Goal: Task Accomplishment & Management: Use online tool/utility

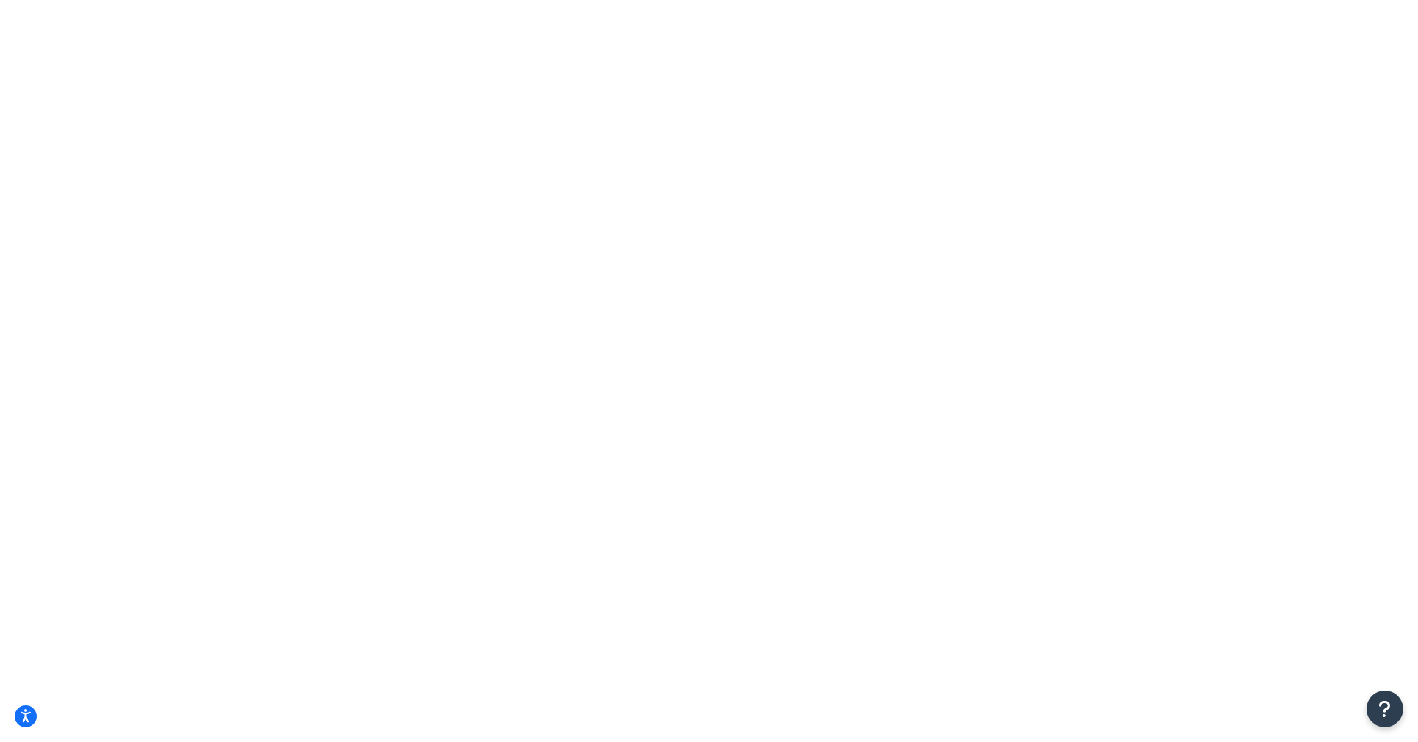
type input "Express Shipping"
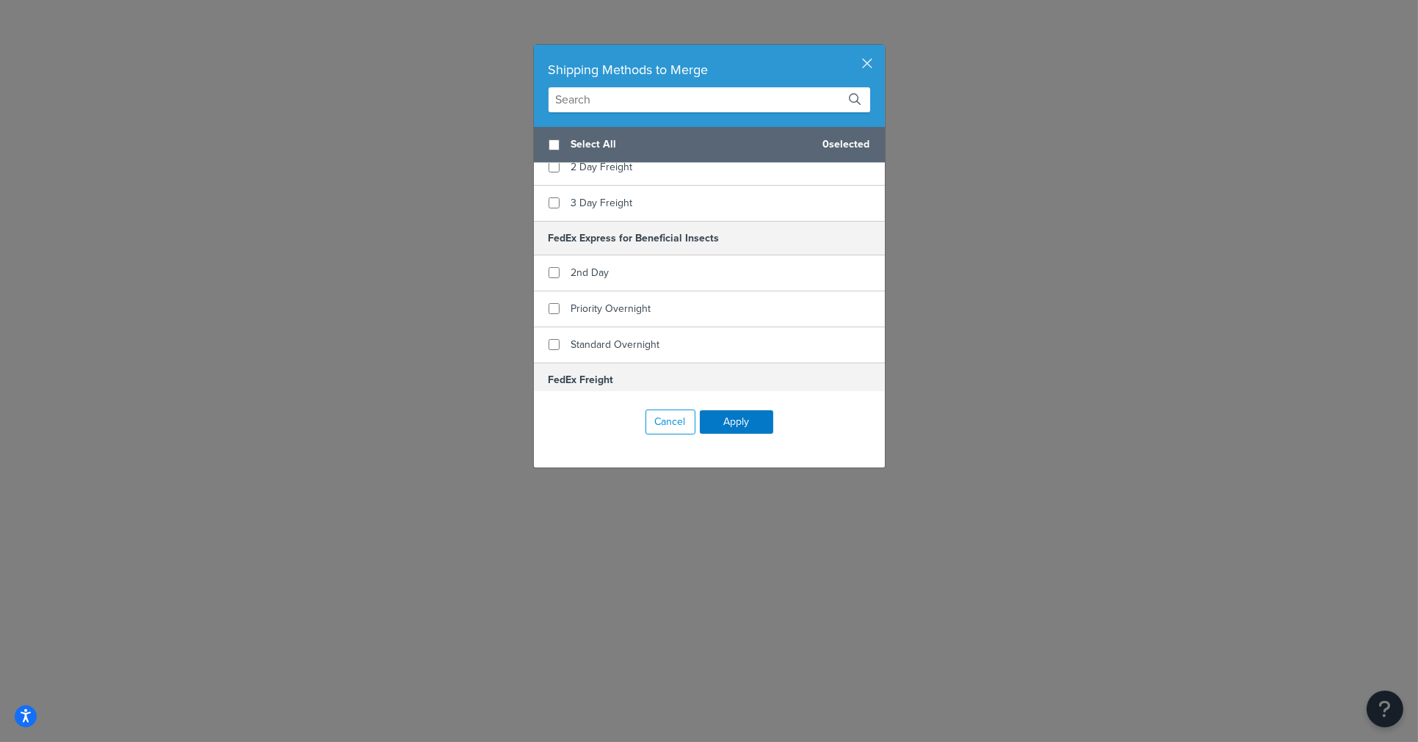
scroll to position [375, 0]
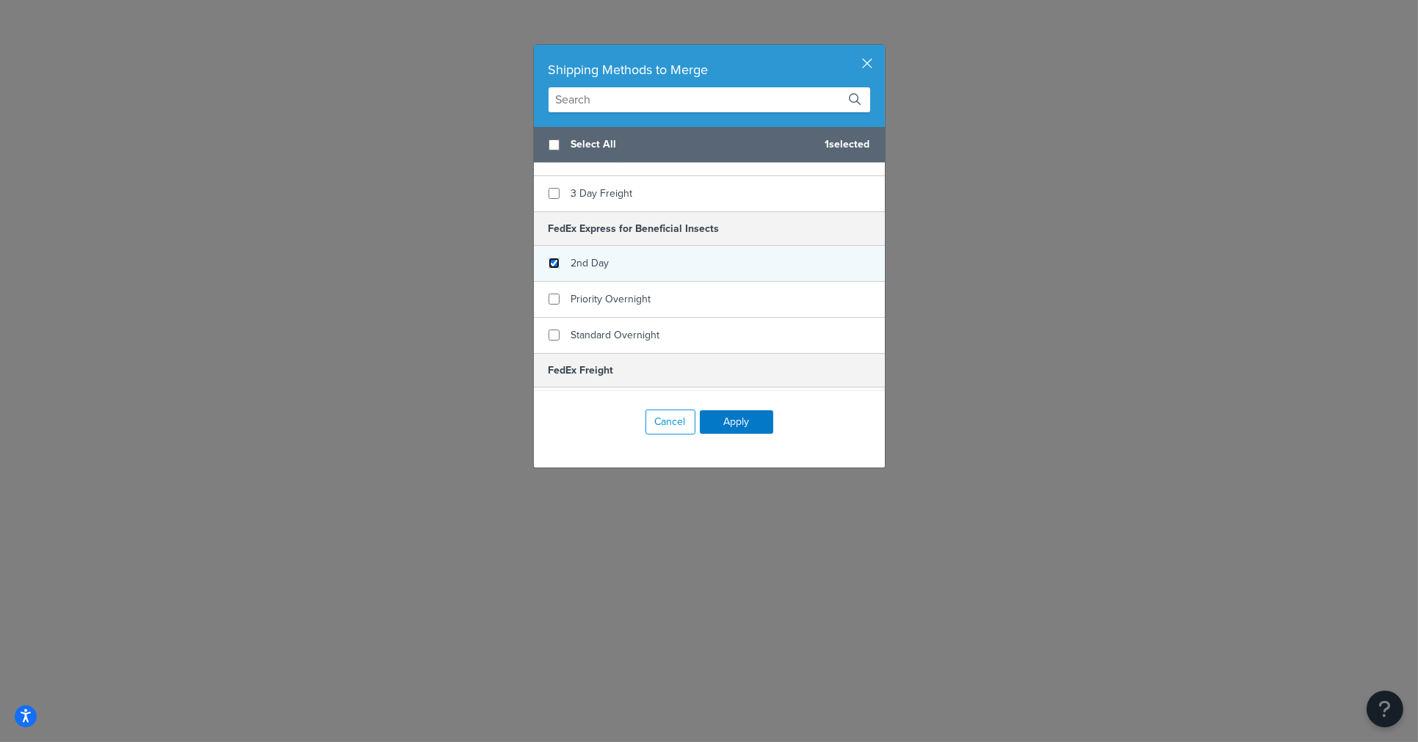
click at [548, 262] on input "checkbox" at bounding box center [553, 263] width 11 height 11
checkbox input "false"
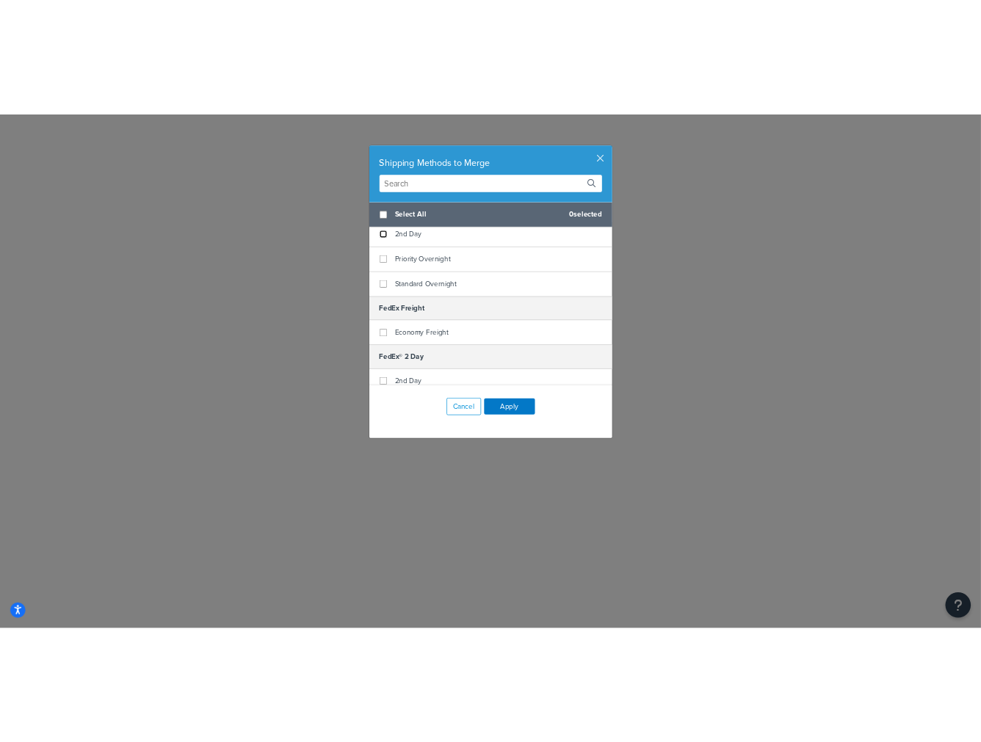
scroll to position [468, 0]
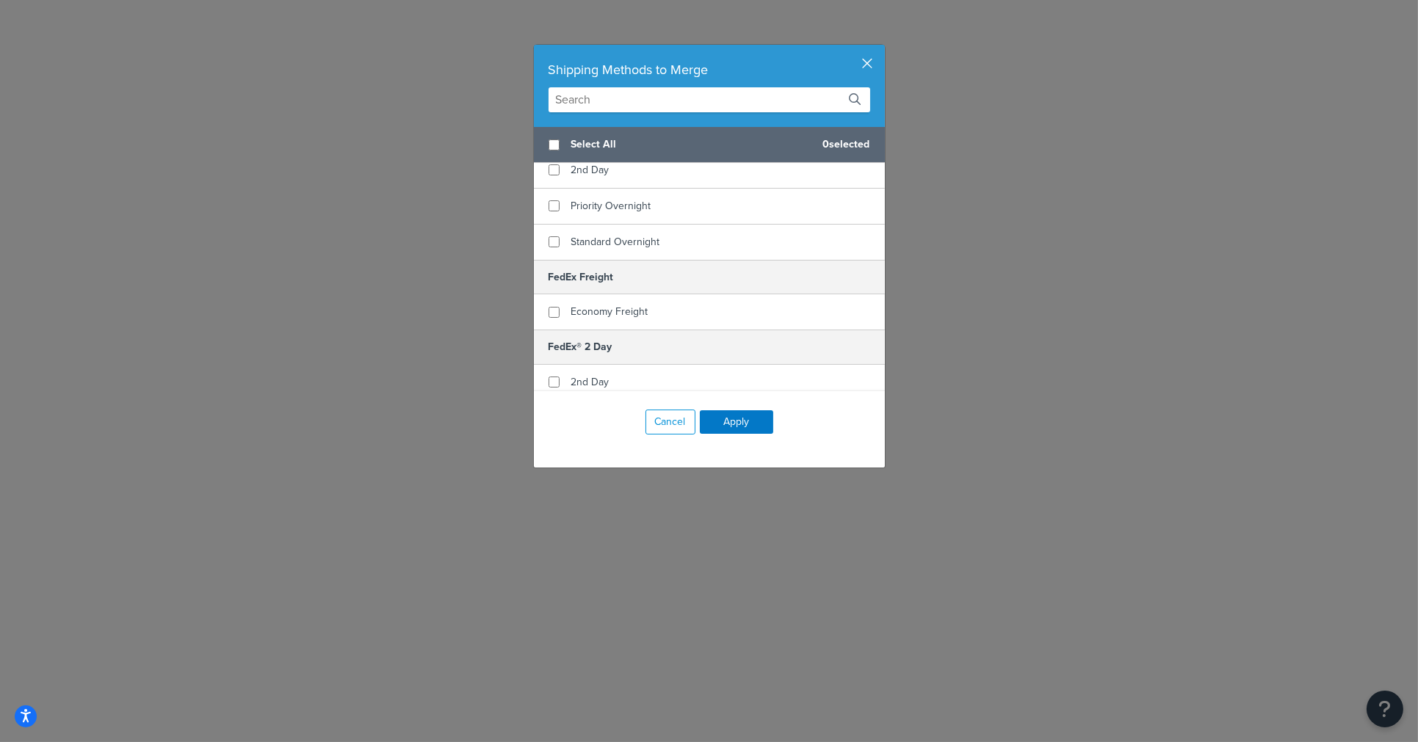
click at [881, 48] on button "button" at bounding box center [883, 47] width 4 height 4
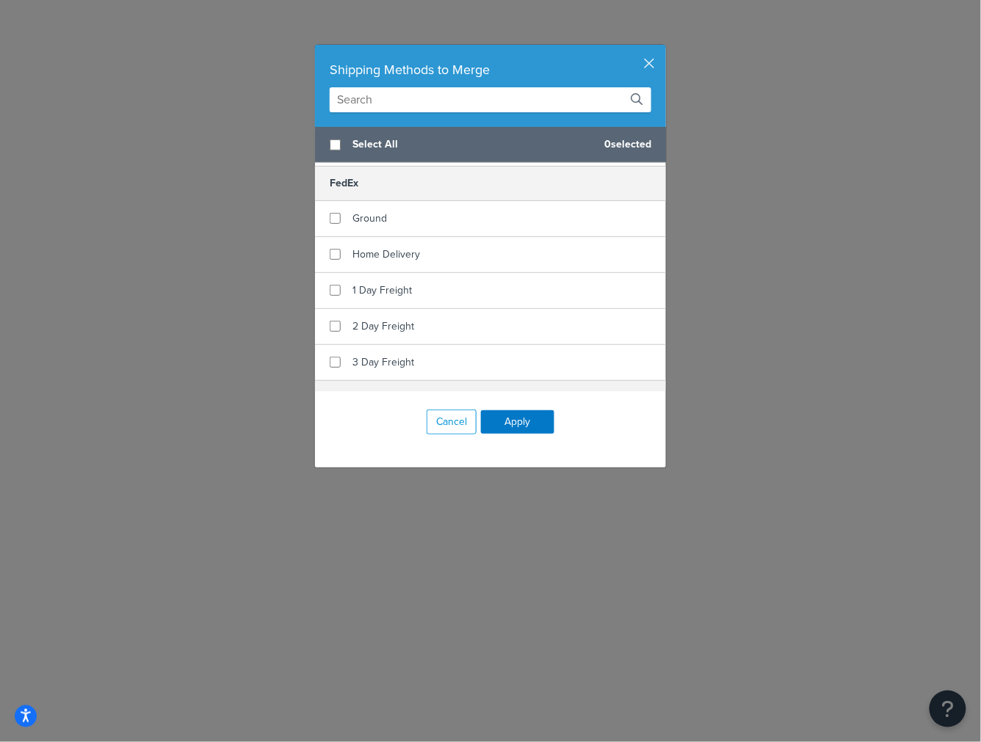
scroll to position [232, 0]
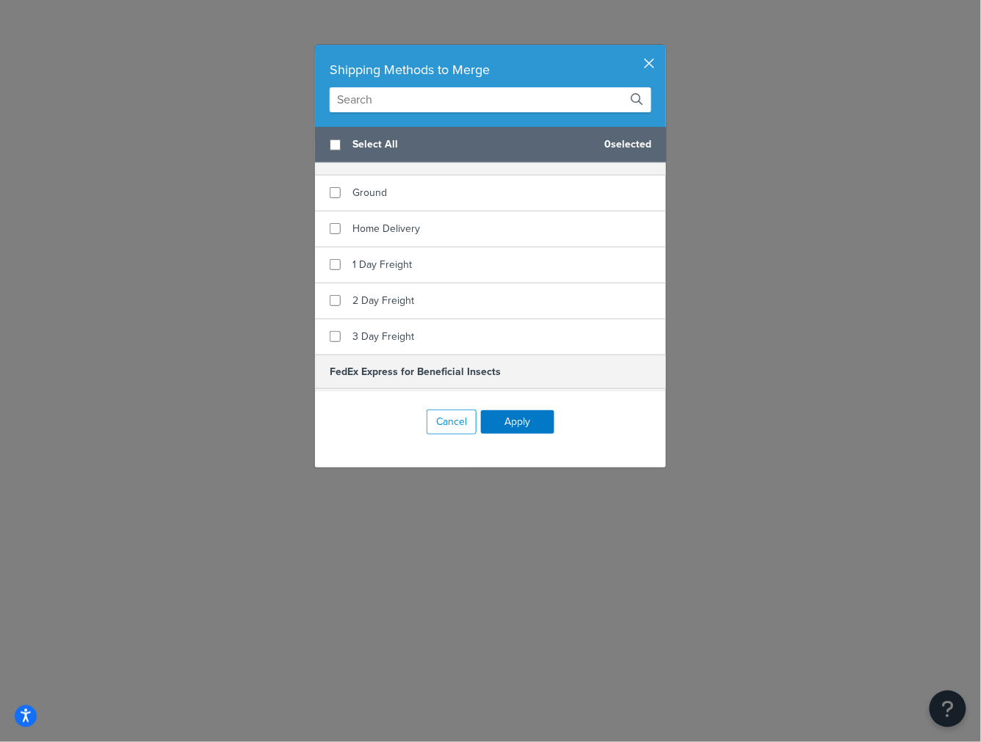
type input "ex"
click at [662, 48] on button "button" at bounding box center [664, 47] width 4 height 4
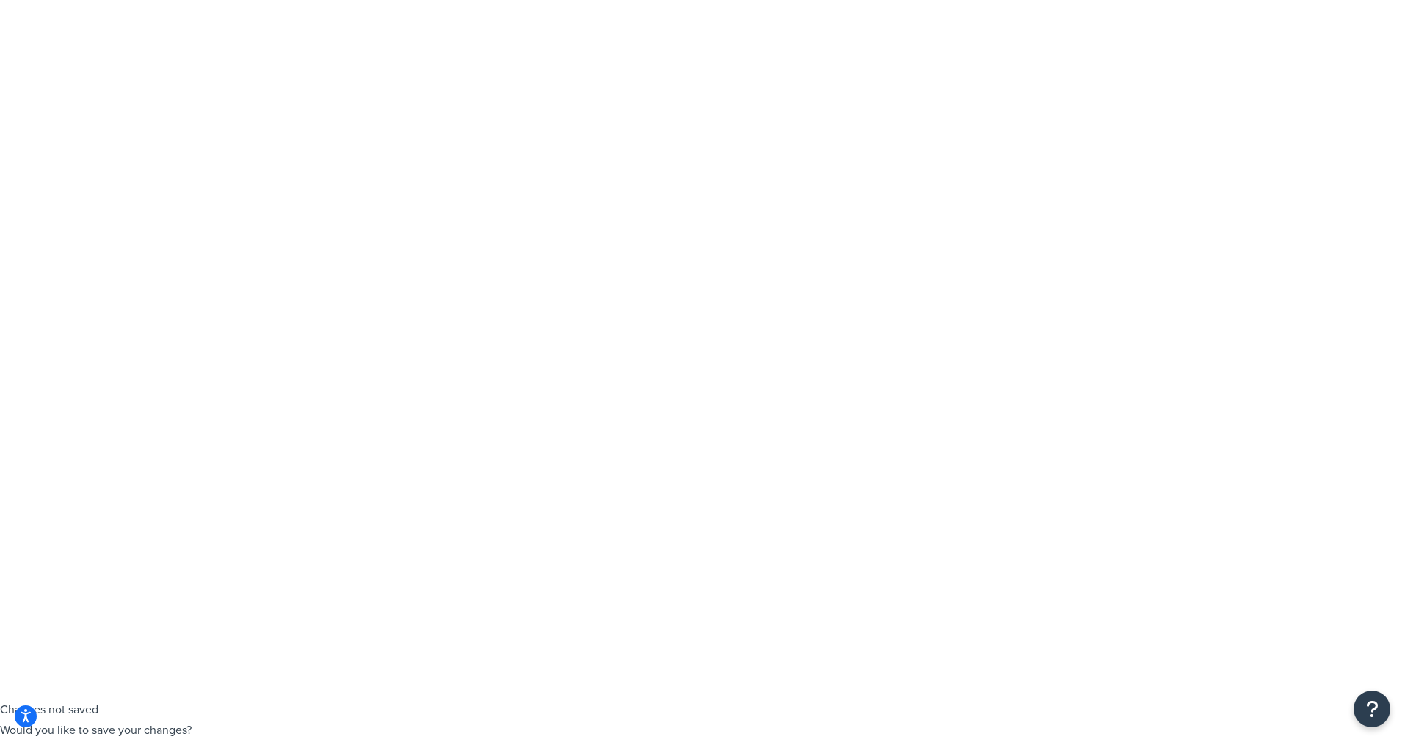
select select "50"
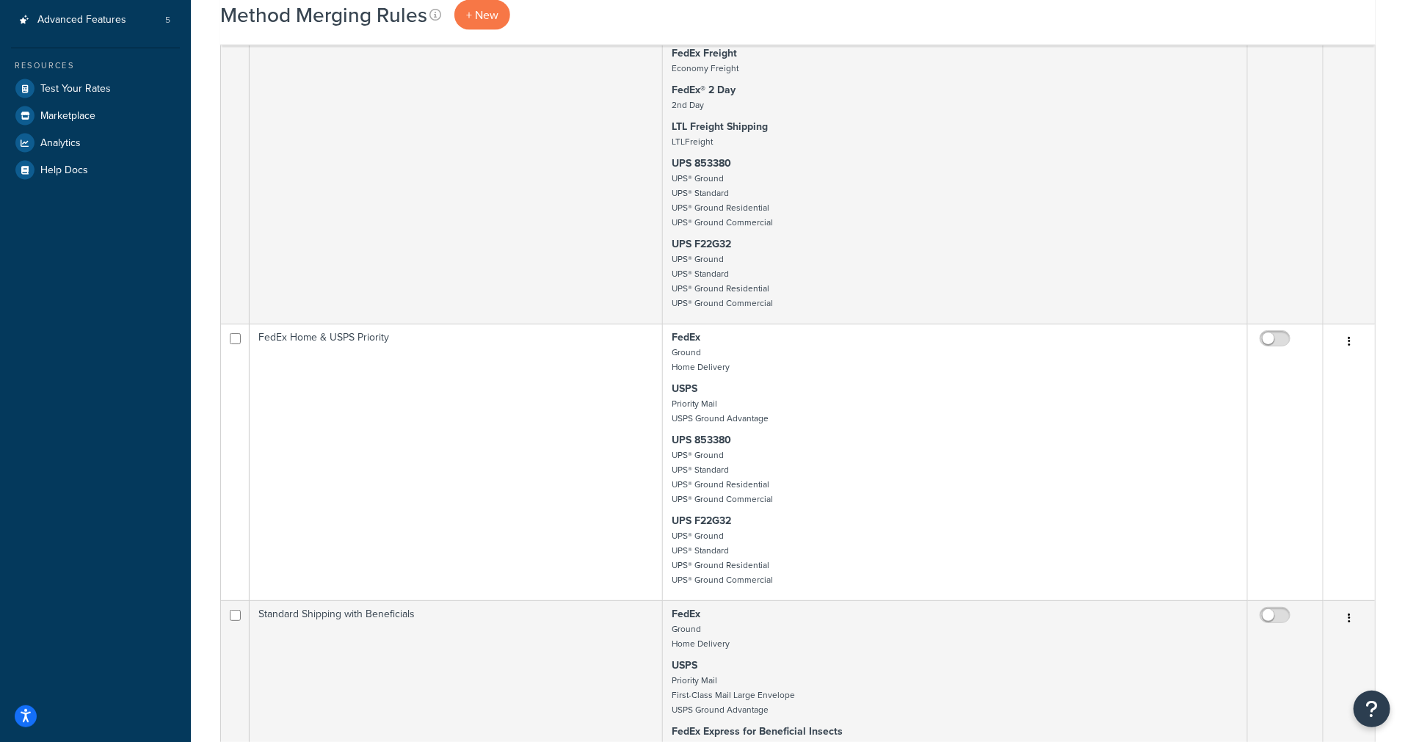
scroll to position [1223, 0]
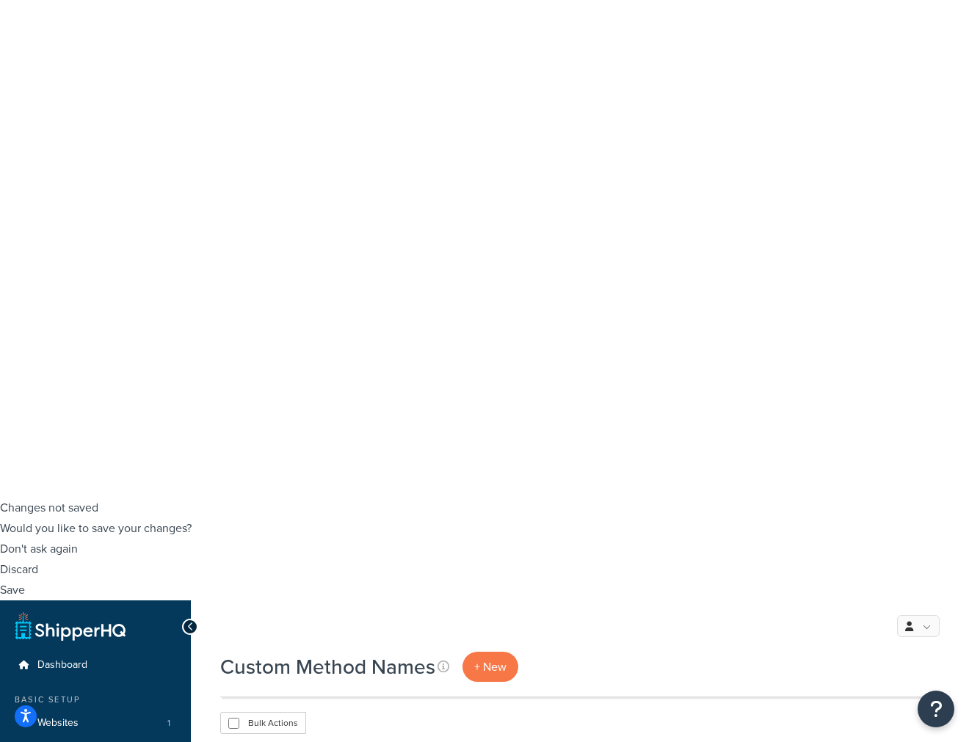
select select "25"
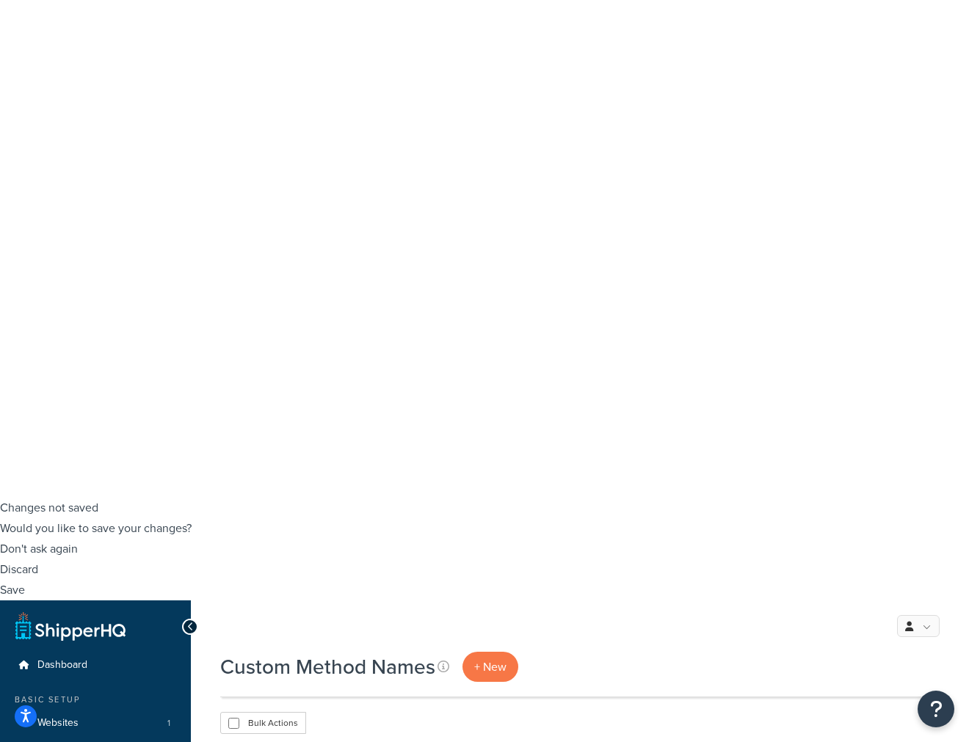
checkbox input "true"
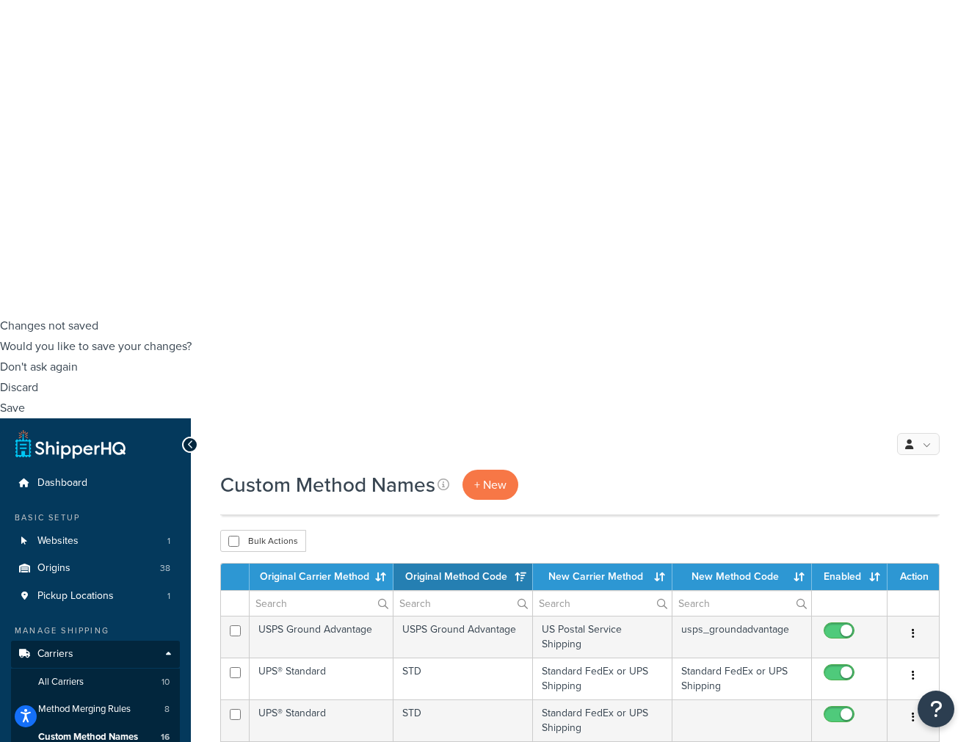
select select "25"
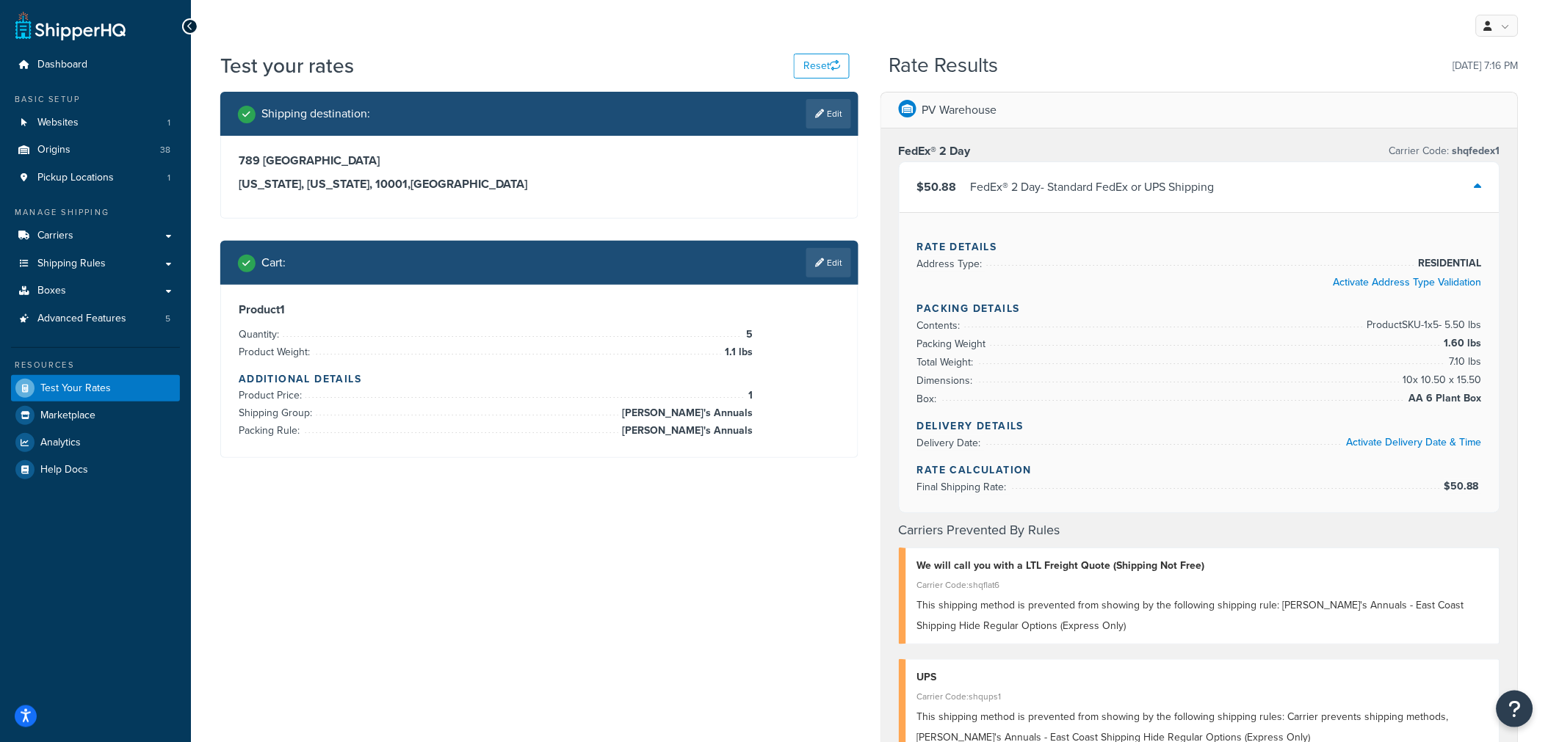
click at [828, 258] on link "Edit" at bounding box center [828, 262] width 45 height 29
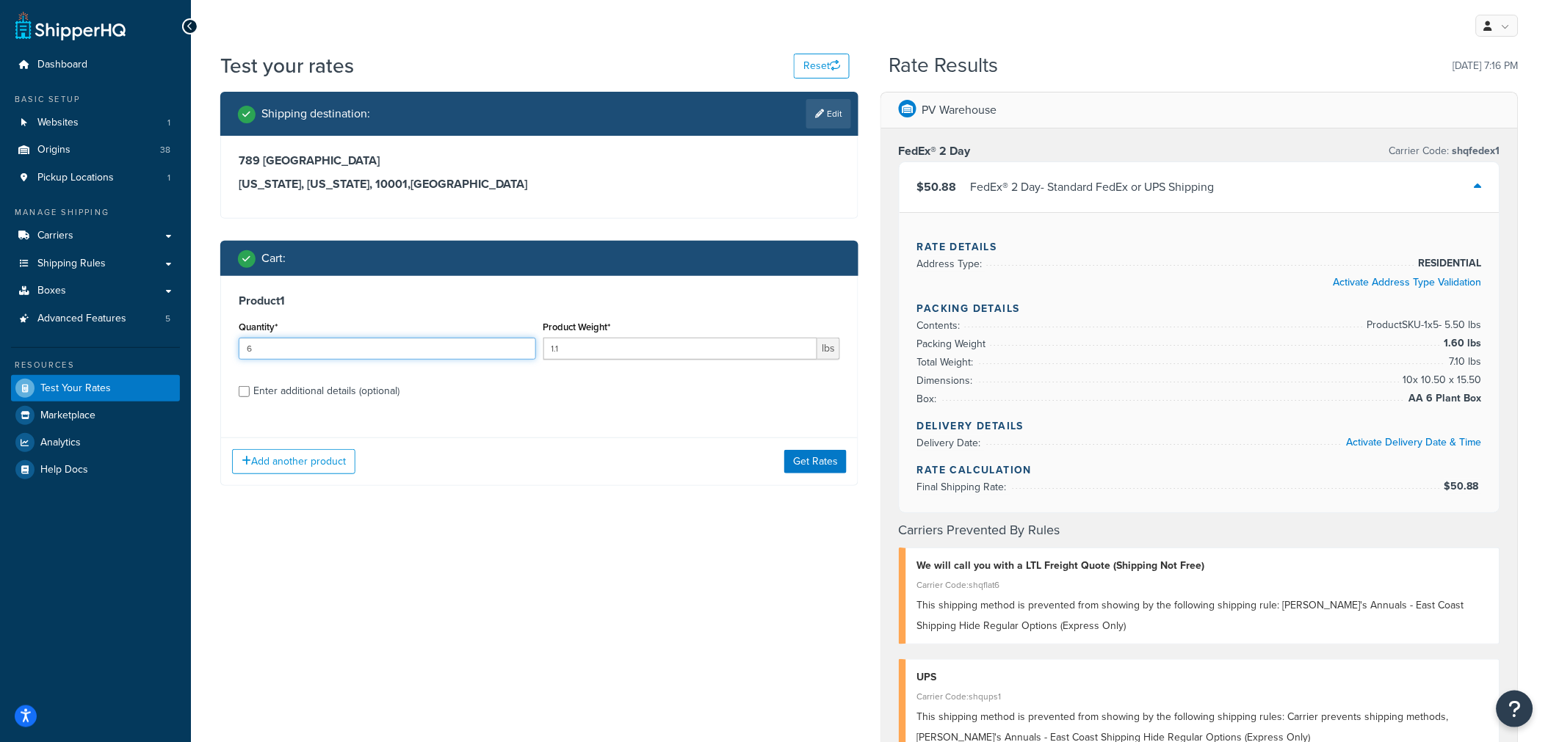
click at [522, 344] on input "6" at bounding box center [387, 349] width 297 height 22
click at [522, 344] on input "7" at bounding box center [387, 349] width 297 height 22
type input "8"
click at [522, 344] on input "8" at bounding box center [387, 349] width 297 height 22
click at [804, 460] on button "Get Rates" at bounding box center [815, 461] width 62 height 23
